Goal: Find specific page/section: Find specific page/section

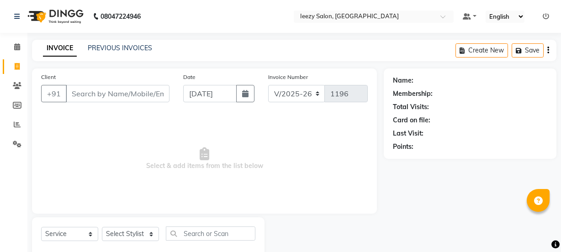
select select "5982"
select select "service"
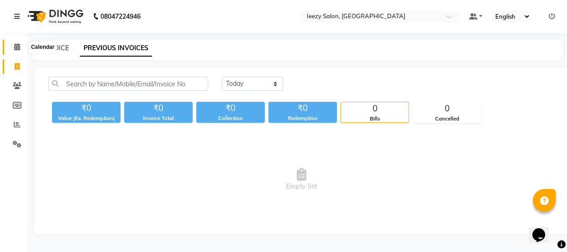
click at [11, 45] on span at bounding box center [17, 47] width 16 height 10
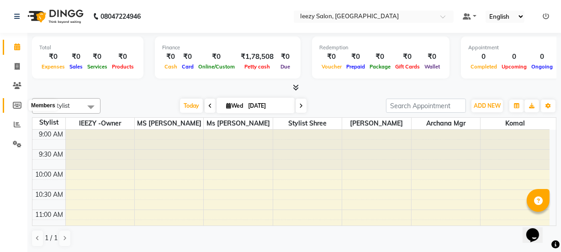
click at [16, 107] on icon at bounding box center [17, 105] width 9 height 7
select select
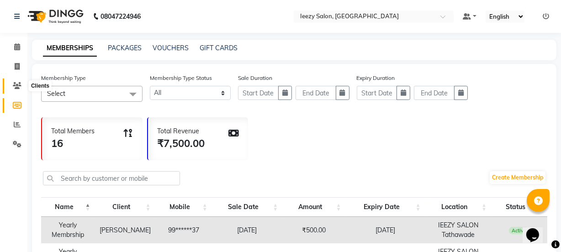
click at [19, 87] on icon at bounding box center [17, 85] width 9 height 7
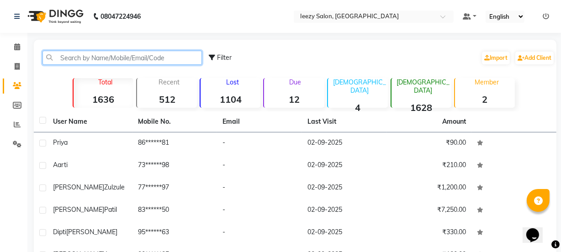
click at [83, 52] on input "text" at bounding box center [121, 58] width 159 height 14
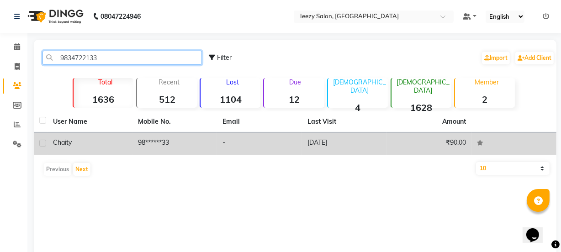
type input "9834722133"
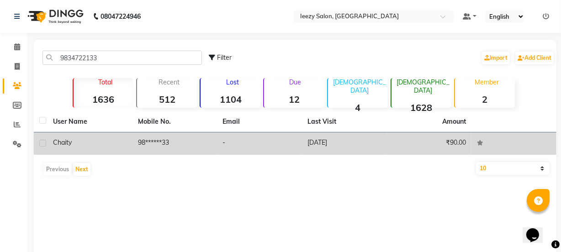
click at [135, 135] on td "98******33" at bounding box center [174, 143] width 85 height 22
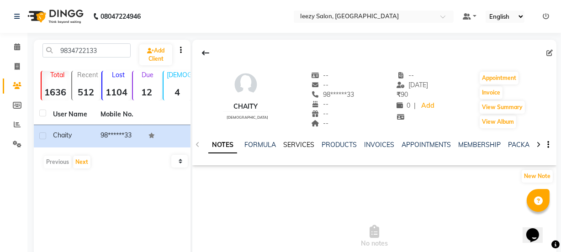
click at [307, 144] on link "SERVICES" at bounding box center [298, 145] width 31 height 8
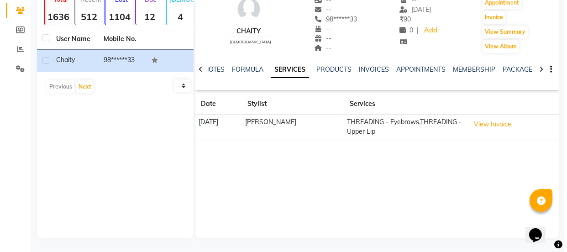
scroll to position [34, 0]
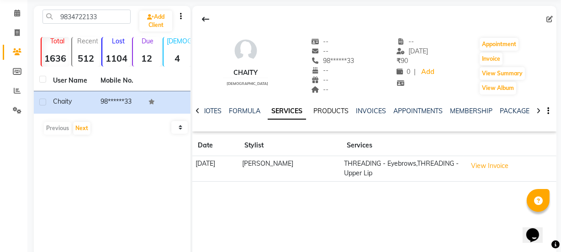
click at [321, 110] on link "PRODUCTS" at bounding box center [330, 111] width 35 height 8
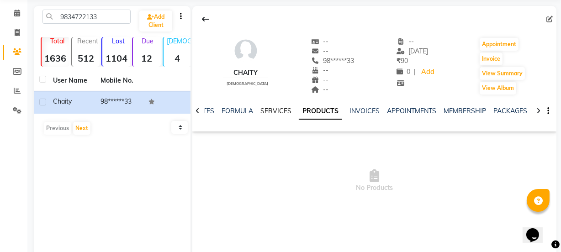
click at [271, 111] on link "SERVICES" at bounding box center [275, 111] width 31 height 8
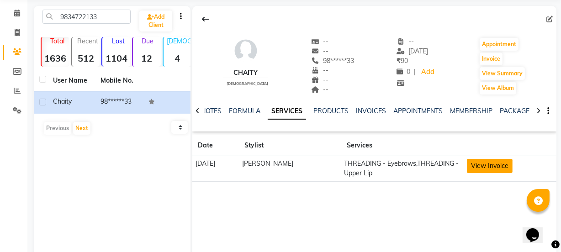
click at [472, 160] on button "View Invoice" at bounding box center [490, 166] width 46 height 14
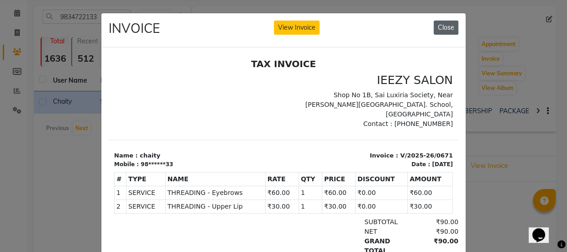
click at [441, 26] on button "Close" at bounding box center [446, 28] width 25 height 14
